Goal: Task Accomplishment & Management: Manage account settings

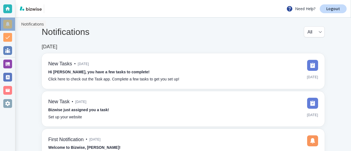
click at [8, 26] on div at bounding box center [7, 24] width 9 height 9
click at [7, 36] on div at bounding box center [7, 37] width 9 height 9
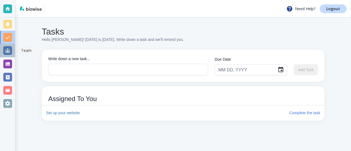
click at [7, 47] on div at bounding box center [7, 50] width 9 height 9
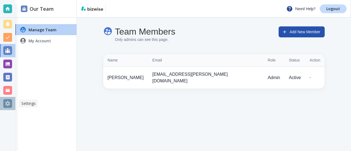
click at [5, 103] on div at bounding box center [7, 103] width 9 height 9
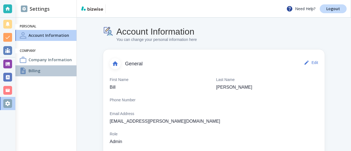
click at [35, 70] on h4 "Billing" at bounding box center [35, 71] width 12 height 6
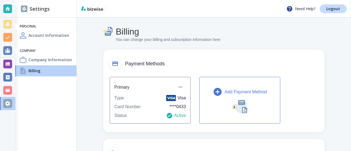
click at [227, 90] on p "Add Payment Method" at bounding box center [245, 92] width 42 height 7
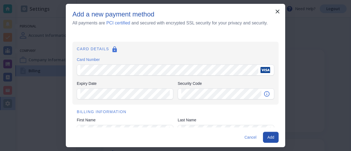
click at [79, 95] on div "Expiry Date" at bounding box center [125, 93] width 96 height 11
click at [87, 125] on div "First Name" at bounding box center [125, 130] width 96 height 11
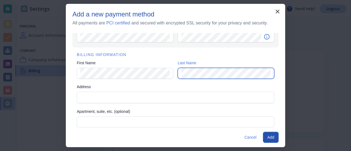
scroll to position [58, 0]
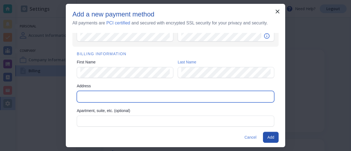
click at [95, 99] on input "Address" at bounding box center [175, 97] width 193 height 8
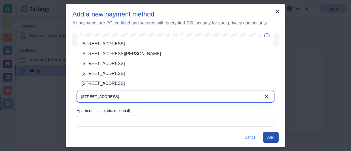
click at [111, 43] on li "[STREET_ADDRESS]" at bounding box center [175, 44] width 197 height 10
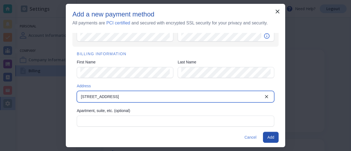
type input "[STREET_ADDRESS][GEOGRAPHIC_DATA]"
type input "Barneveld"
type input "WI"
type input "53507"
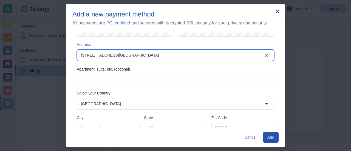
scroll to position [113, 0]
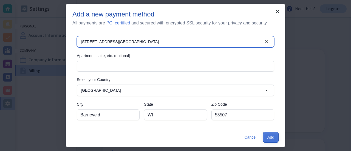
type input "[STREET_ADDRESS][GEOGRAPHIC_DATA]"
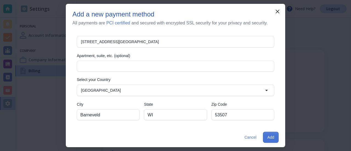
click at [267, 138] on button "Add" at bounding box center [271, 137] width 16 height 11
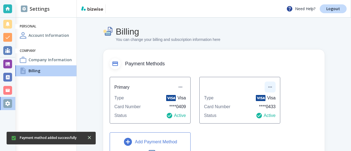
click at [271, 86] on icon "button" at bounding box center [269, 86] width 5 height 5
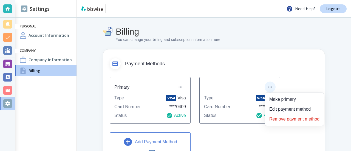
click at [274, 119] on li "Remove payment method" at bounding box center [294, 119] width 55 height 9
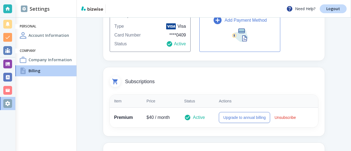
scroll to position [0, 0]
